Goal: Task Accomplishment & Management: Manage account settings

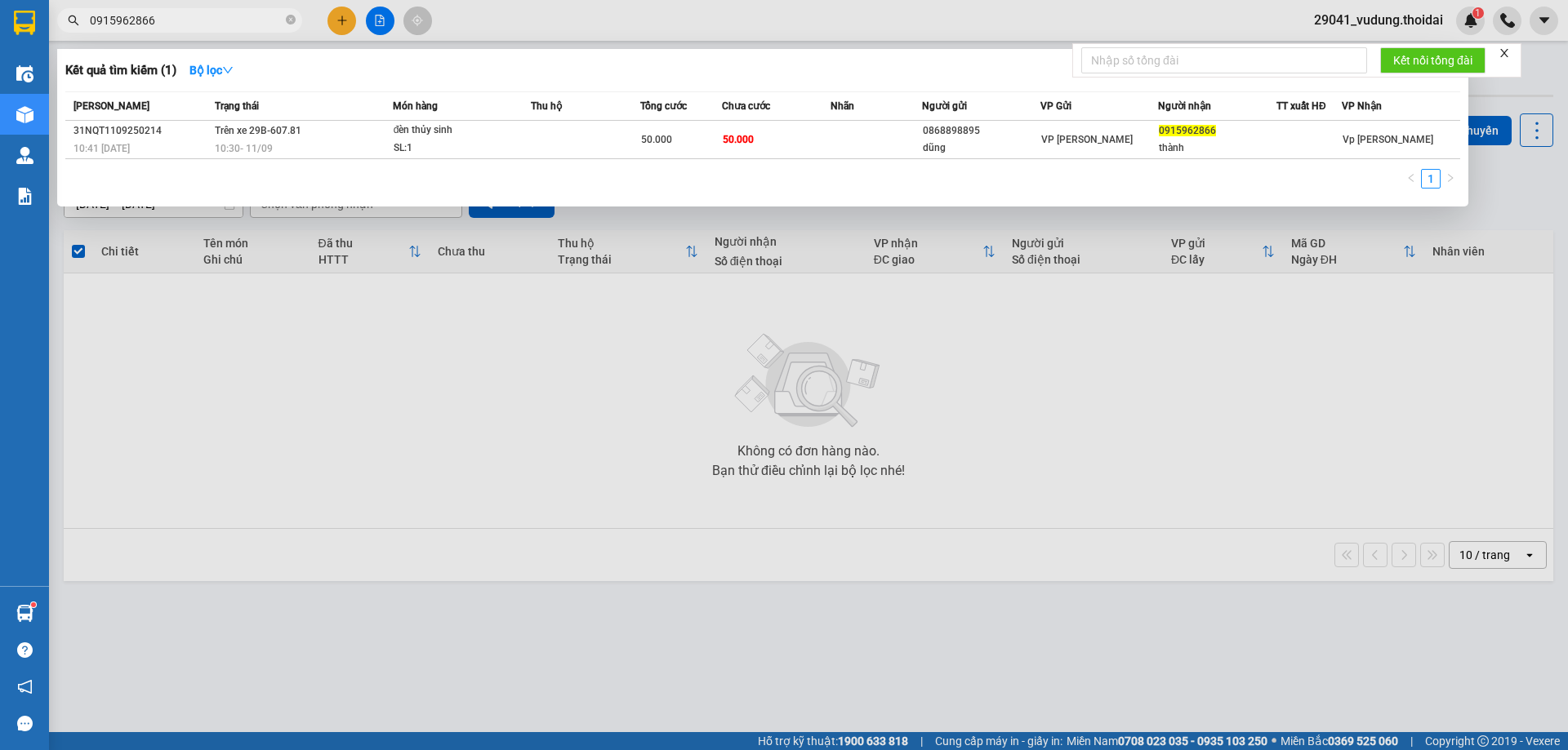
click at [421, 379] on div at bounding box center [784, 375] width 1568 height 750
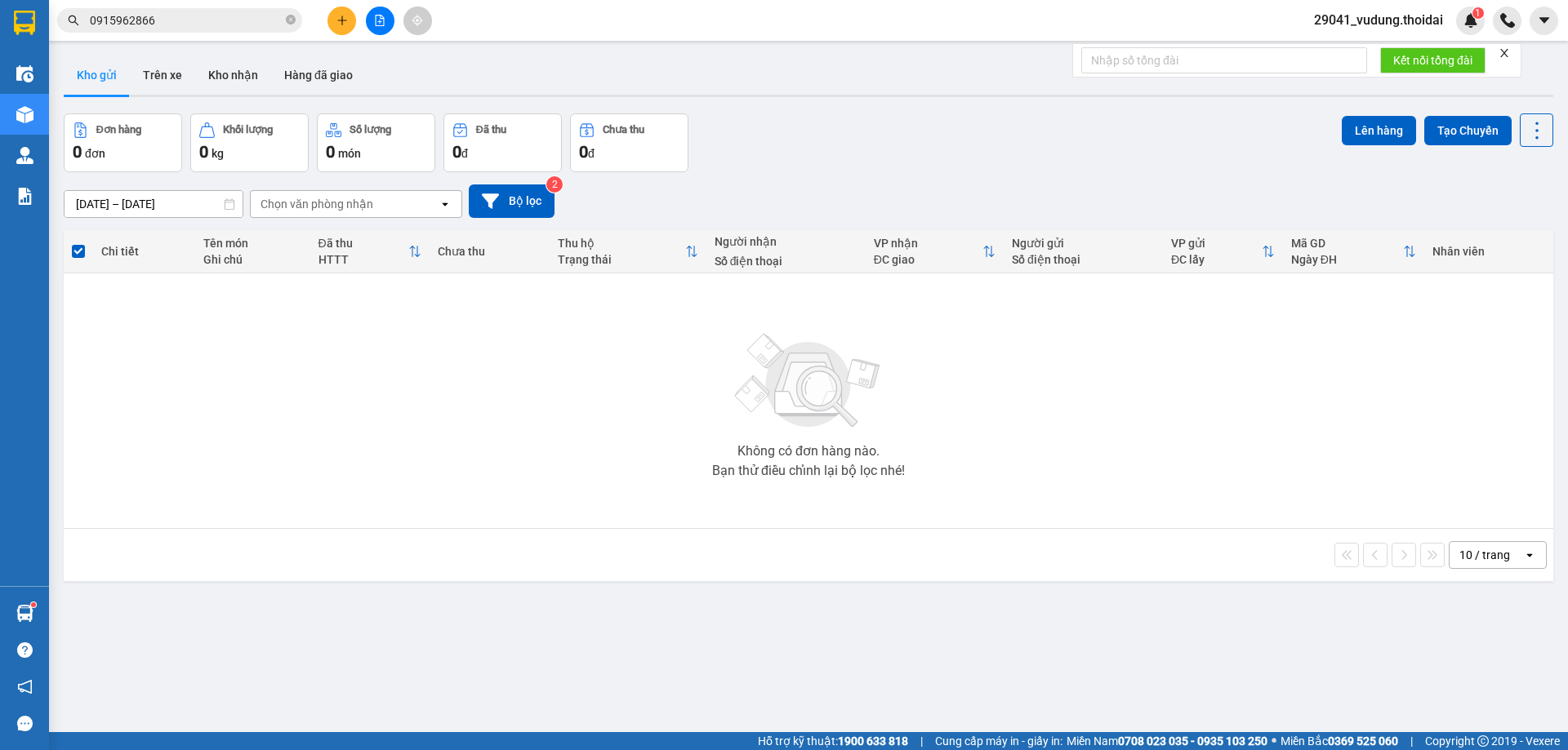
click at [265, 505] on div "Không có đơn hàng nào. Bạn thử điều chỉnh lại bộ lọc nhé!" at bounding box center [808, 400] width 1473 height 245
click at [1372, 22] on span "29041_vudung.thoidai" at bounding box center [1378, 20] width 155 height 21
click at [1317, 77] on icon "lock" at bounding box center [1312, 76] width 10 height 10
click at [1371, 23] on span "29041_vudung.thoidai" at bounding box center [1378, 20] width 155 height 21
click at [1351, 57] on span "Đăng xuất" at bounding box center [1386, 50] width 122 height 18
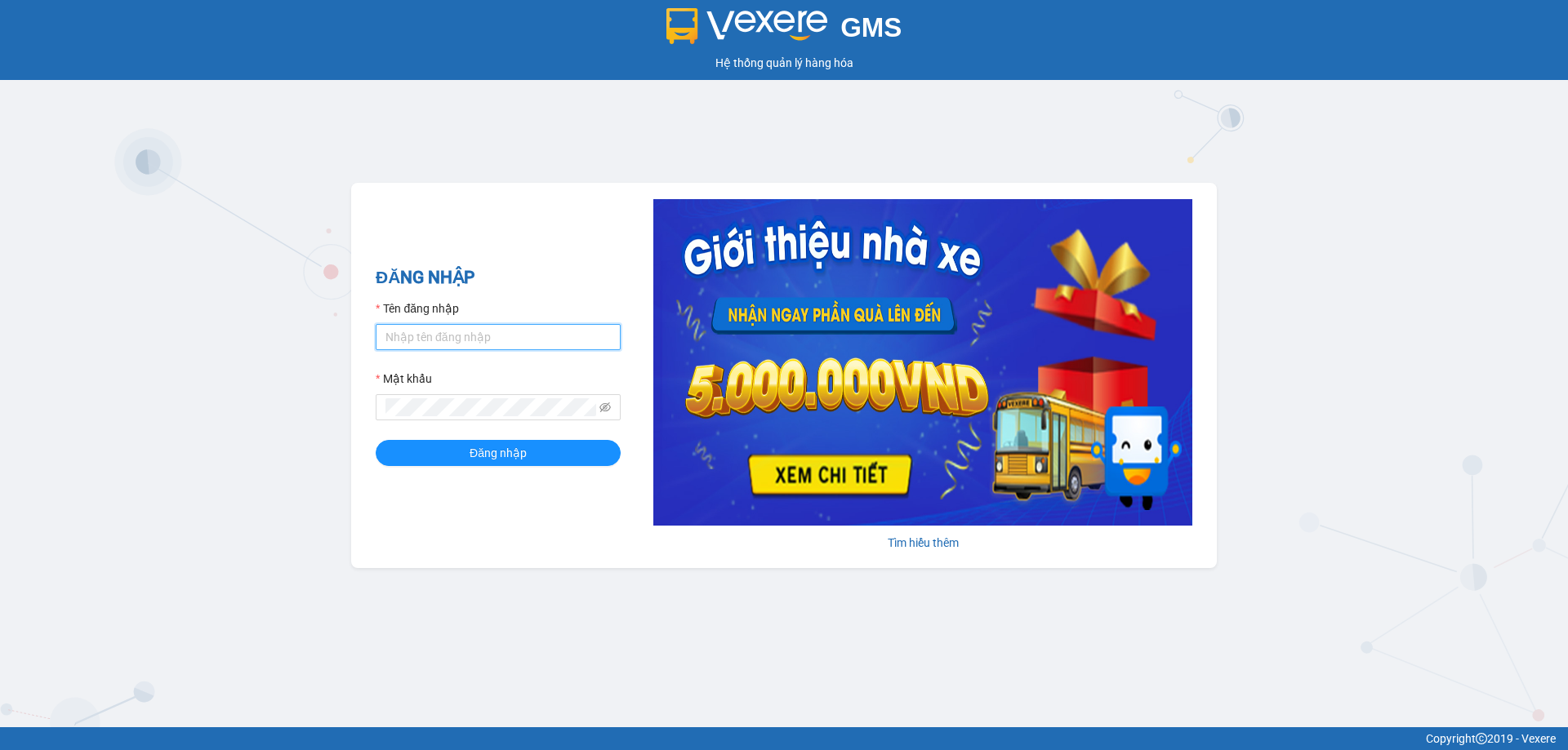
click at [420, 328] on input "Tên đăng nhập" at bounding box center [497, 336] width 245 height 26
click at [392, 333] on input "Thoant.thoidai" at bounding box center [497, 336] width 245 height 26
type input "thoant.thoidai"
click at [375, 440] on button "Đăng nhập" at bounding box center [497, 452] width 245 height 26
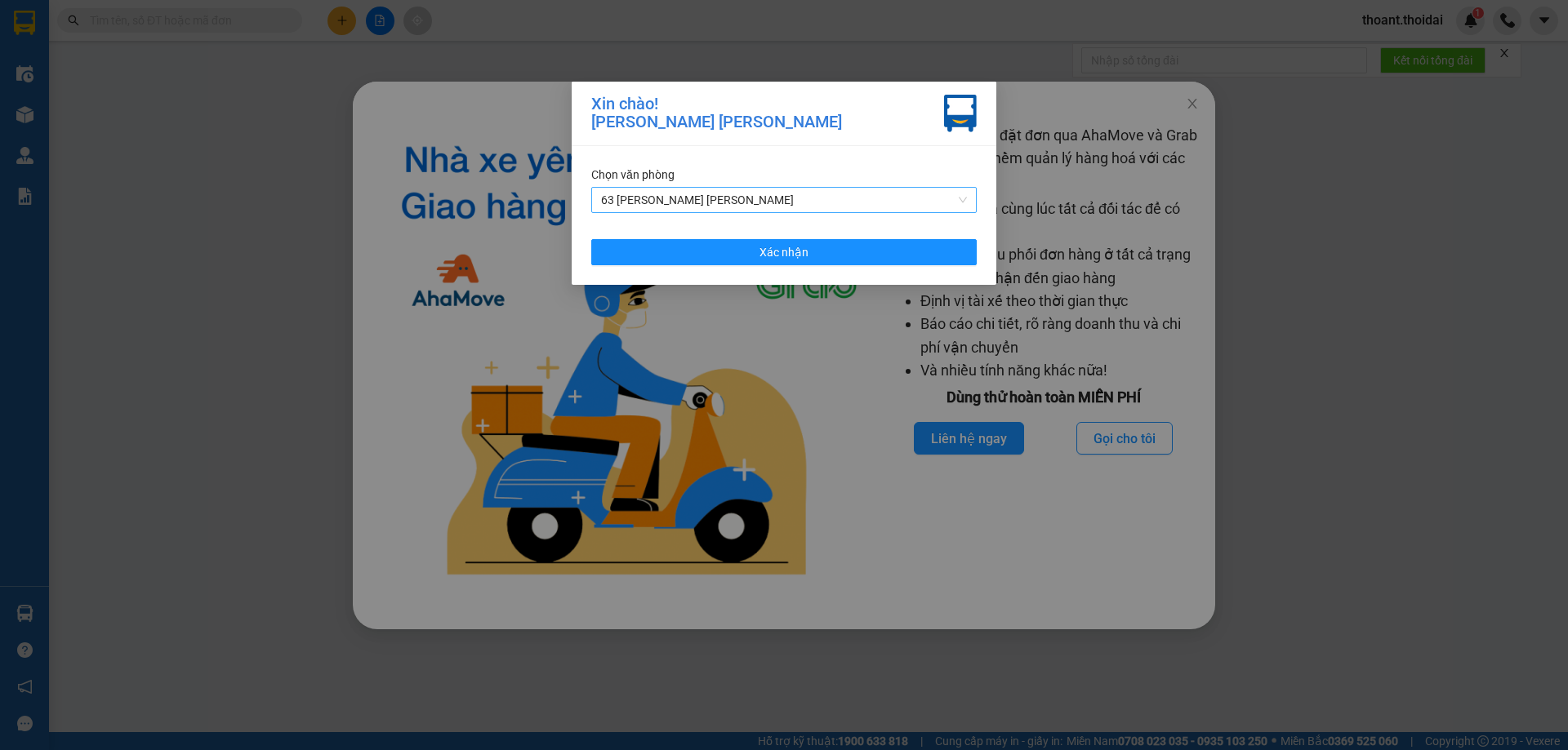
click at [768, 195] on span "63 [PERSON_NAME] [PERSON_NAME]" at bounding box center [784, 199] width 366 height 24
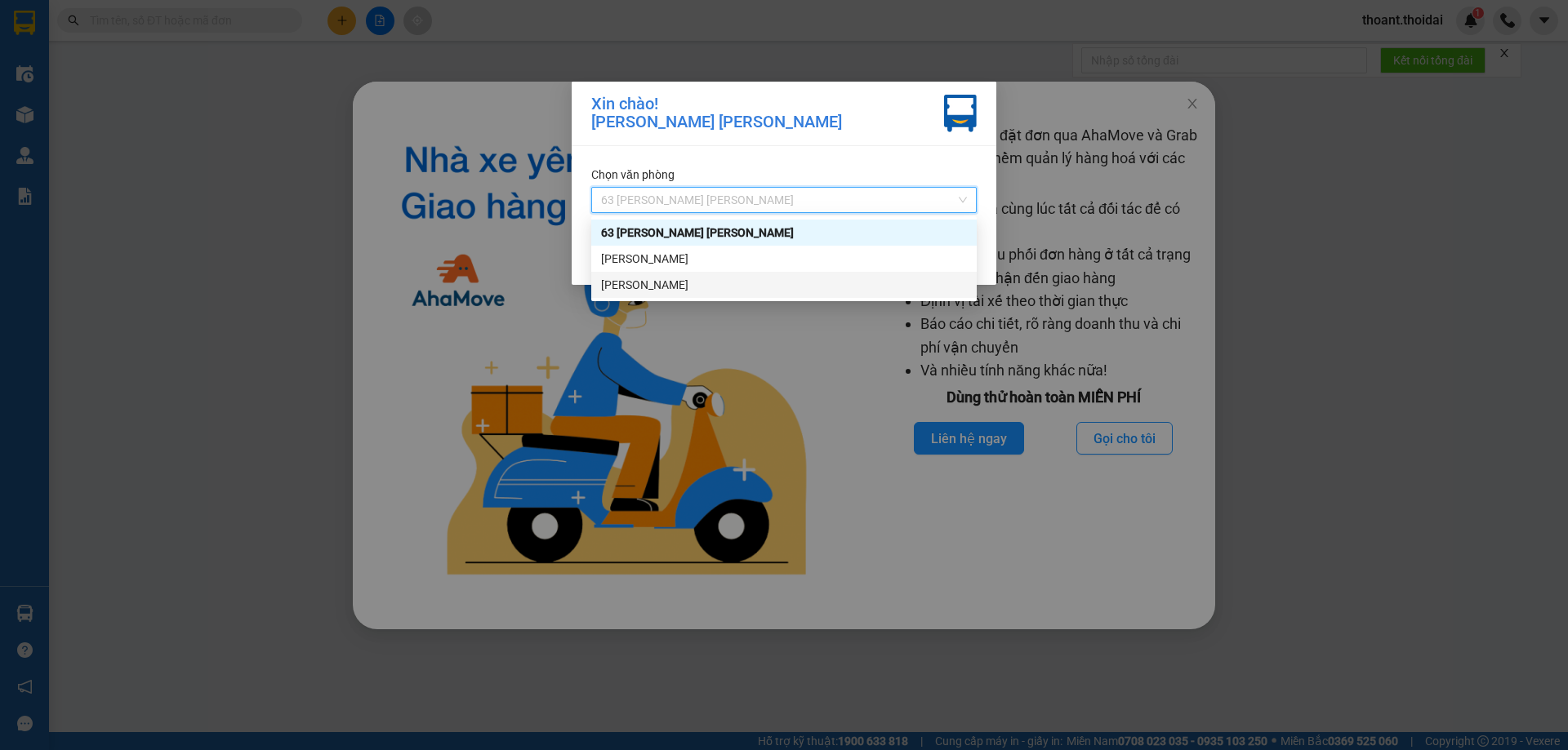
click at [758, 284] on div "[PERSON_NAME]" at bounding box center [784, 284] width 366 height 18
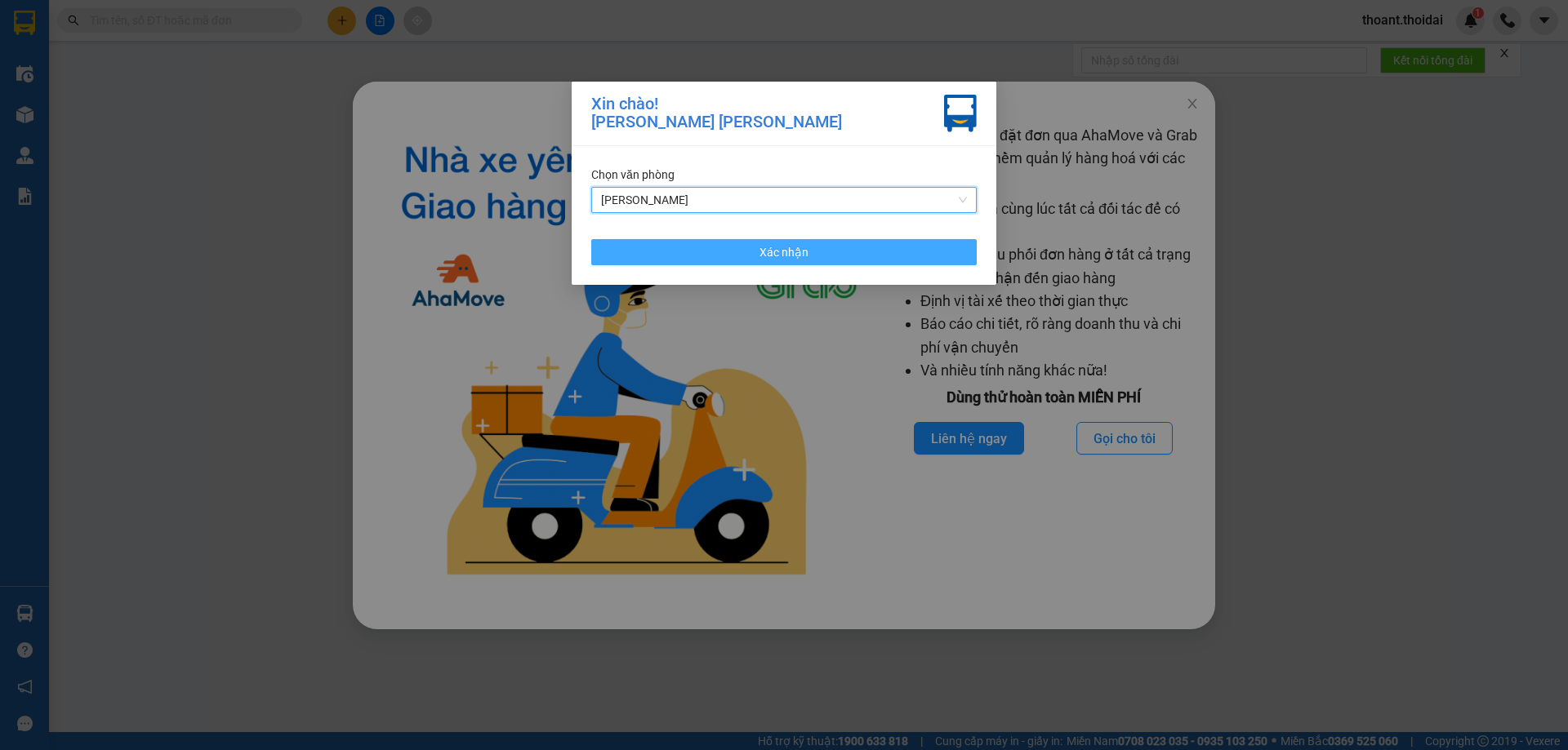
click at [755, 253] on button "Xác nhận" at bounding box center [784, 252] width 385 height 26
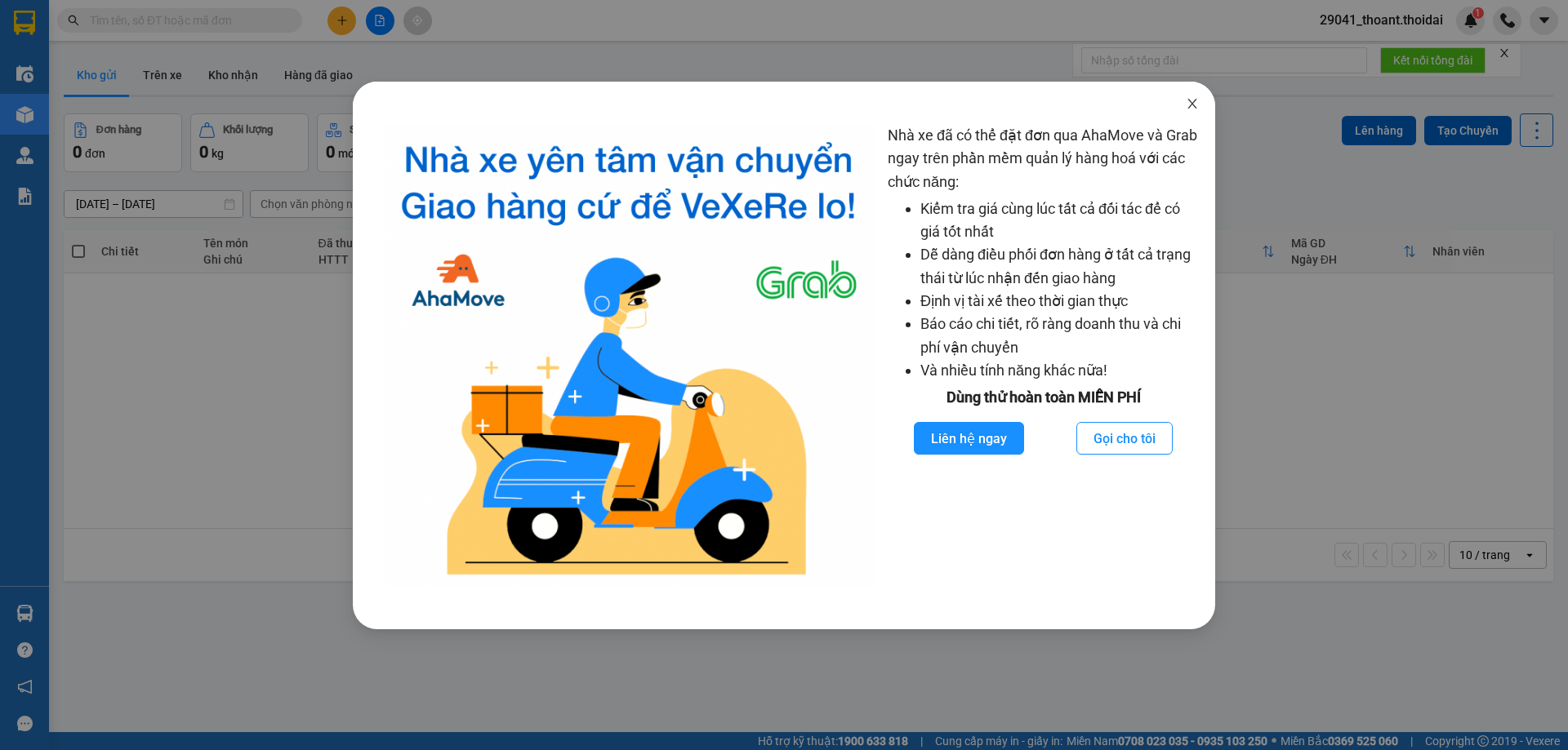
click at [1188, 101] on icon "close" at bounding box center [1192, 103] width 13 height 13
